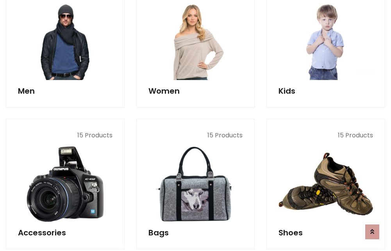
scroll to position [567, 0]
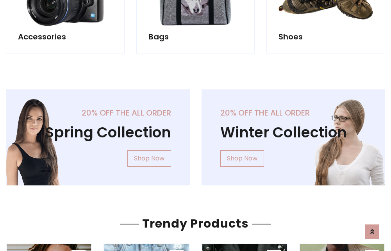
click at [196, 134] on div "20% off the all order Winter Collection Shop Now" at bounding box center [294, 144] width 196 height 109
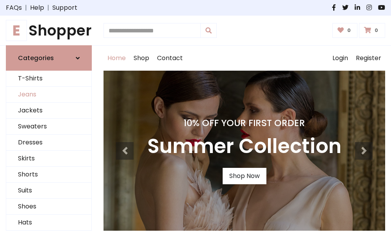
click at [49, 95] on link "Jeans" at bounding box center [48, 95] width 85 height 16
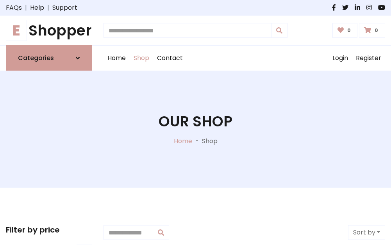
scroll to position [247, 0]
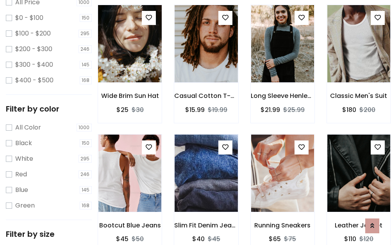
click at [130, 61] on img at bounding box center [129, 44] width 75 height 188
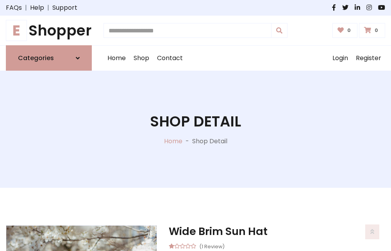
scroll to position [84, 0]
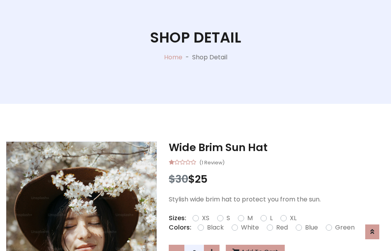
click at [281, 228] on label "Red" at bounding box center [282, 227] width 12 height 9
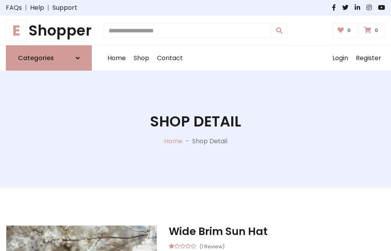
scroll to position [84, 0]
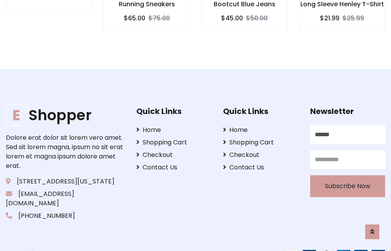
type input "******"
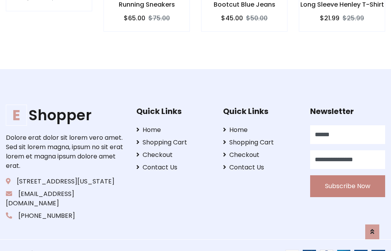
type input "**********"
click at [347, 177] on button "Subscribe Now" at bounding box center [347, 187] width 75 height 22
